Goal: Task Accomplishment & Management: Manage account settings

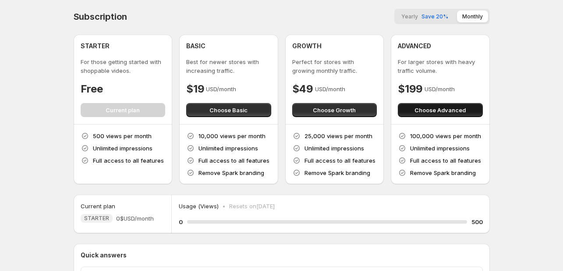
click at [441, 110] on span "Choose Advanced" at bounding box center [440, 110] width 51 height 9
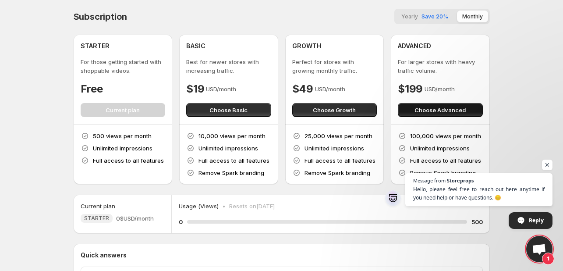
click at [420, 108] on span "Choose Advanced" at bounding box center [440, 110] width 51 height 9
